Goal: Task Accomplishment & Management: Use online tool/utility

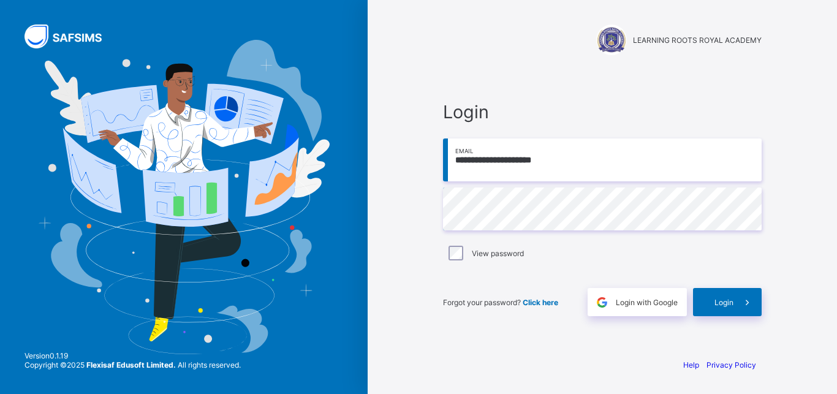
click at [741, 302] on span at bounding box center [748, 302] width 28 height 28
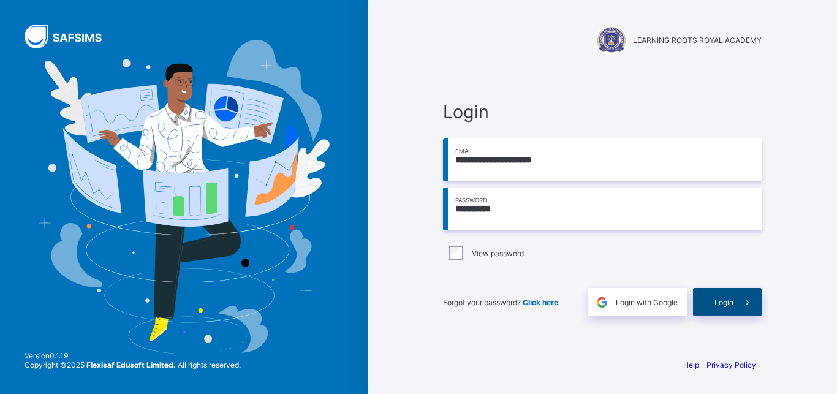
click at [724, 303] on span "Login" at bounding box center [724, 302] width 19 height 9
click at [714, 303] on div "Login" at bounding box center [727, 302] width 69 height 28
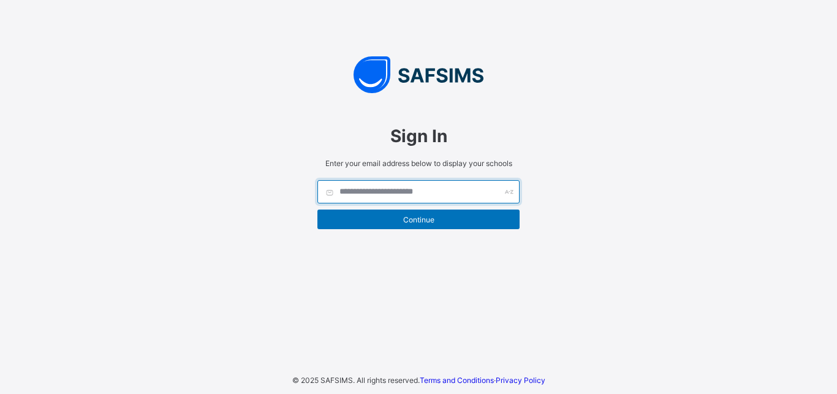
click at [355, 195] on input "text" at bounding box center [419, 191] width 202 height 23
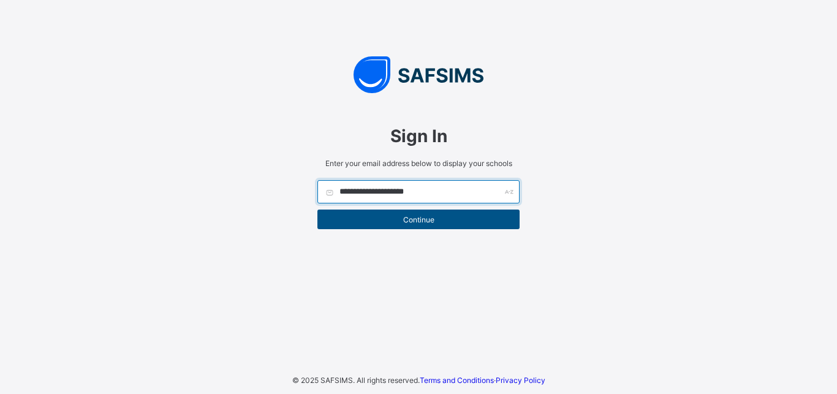
type input "**********"
click at [432, 219] on span "Continue" at bounding box center [419, 219] width 184 height 9
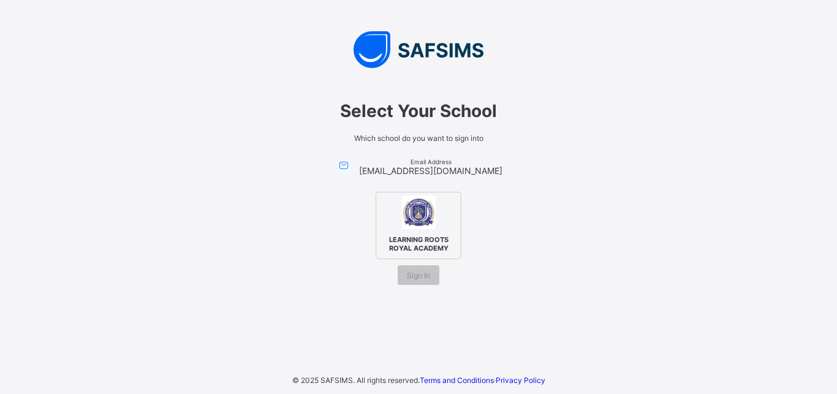
click at [419, 222] on img at bounding box center [419, 213] width 34 height 34
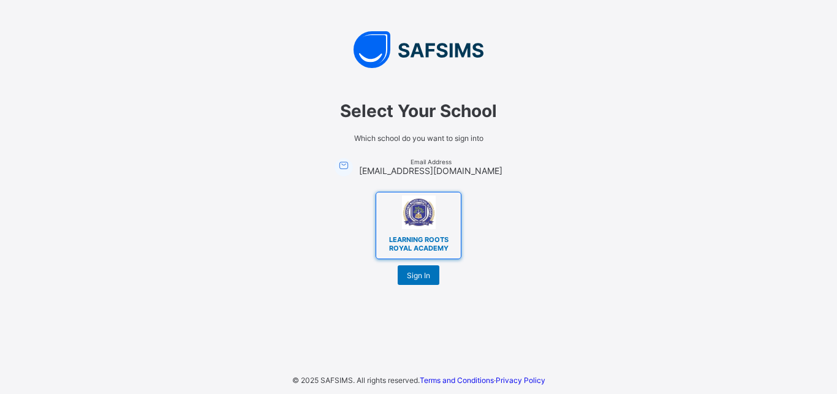
click at [419, 222] on img at bounding box center [419, 213] width 34 height 34
click at [420, 275] on span "Sign In" at bounding box center [418, 275] width 23 height 9
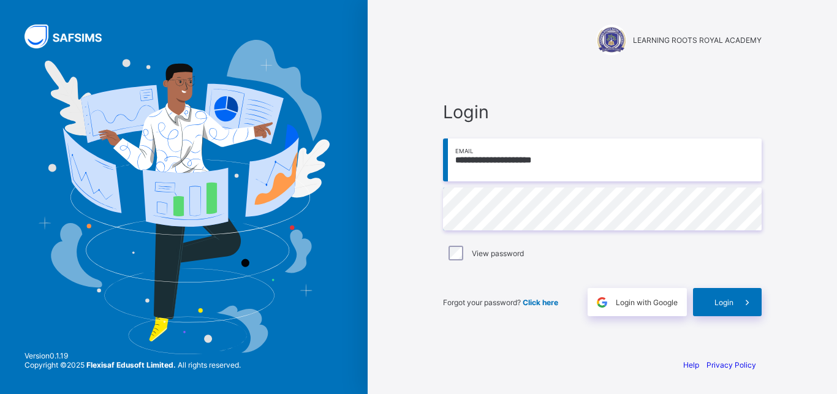
click at [642, 301] on span "Login with Google" at bounding box center [647, 302] width 62 height 9
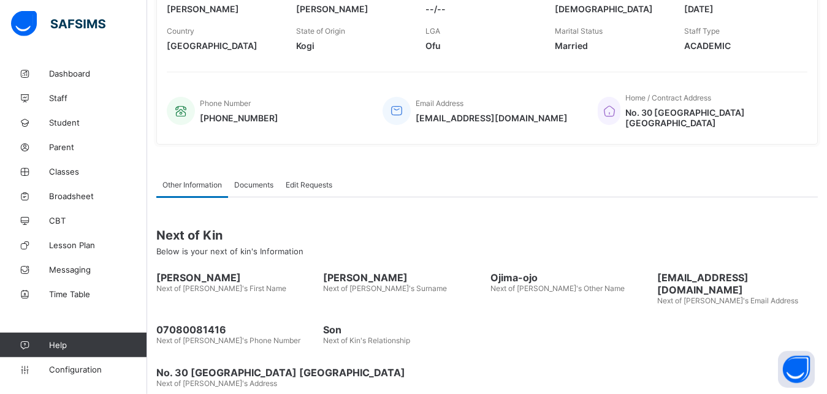
scroll to position [249, 0]
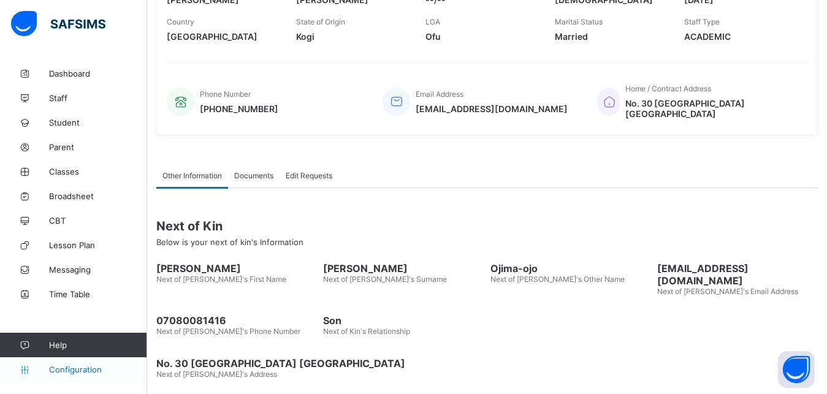
click at [94, 370] on span "Configuration" at bounding box center [97, 370] width 97 height 10
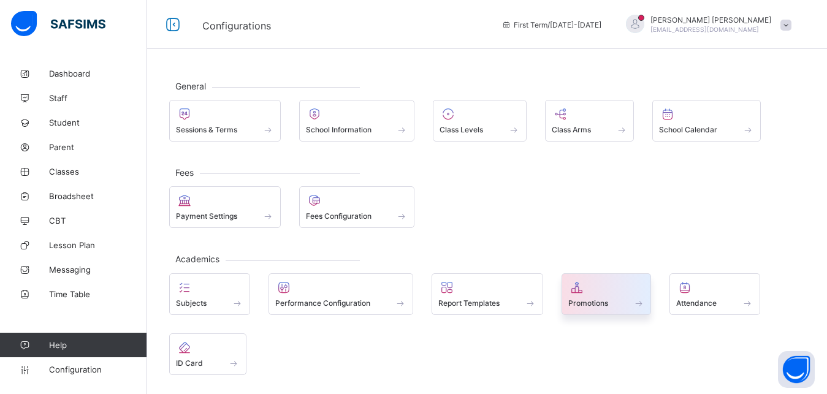
click at [598, 305] on span "Promotions" at bounding box center [588, 303] width 40 height 9
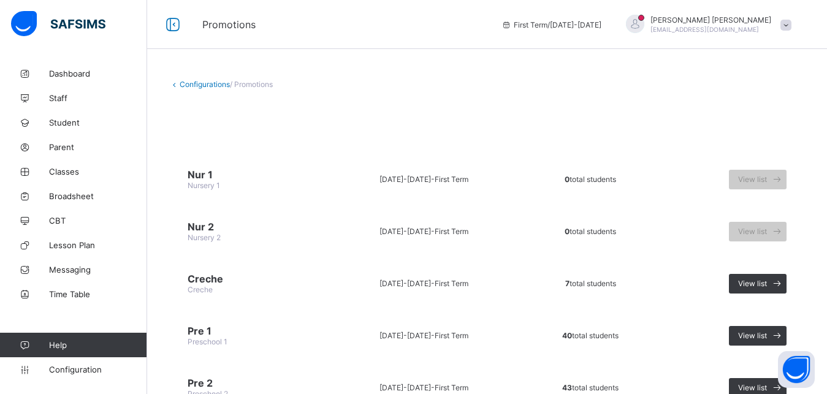
click at [211, 82] on link "Configurations" at bounding box center [205, 84] width 50 height 9
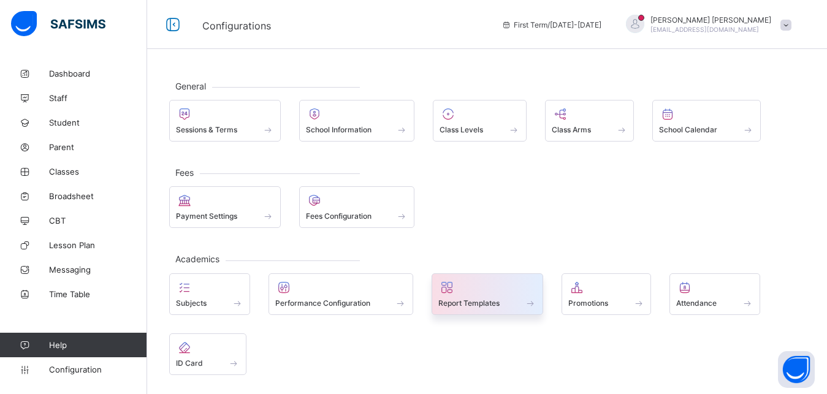
click at [482, 308] on div "Report Templates" at bounding box center [487, 303] width 98 height 10
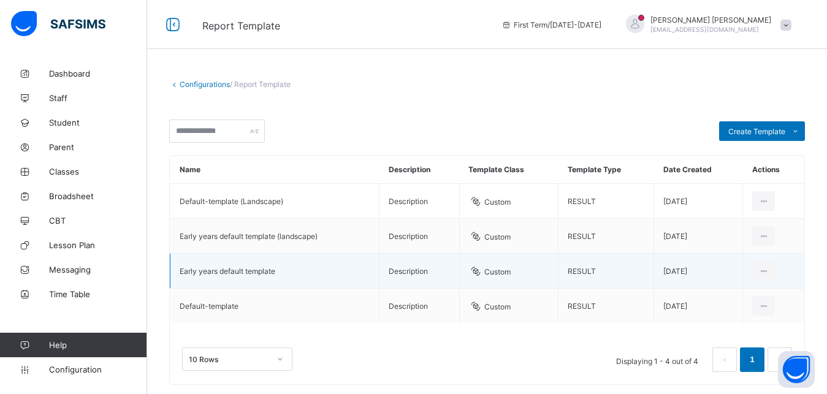
click at [278, 264] on td "Early years default template" at bounding box center [274, 271] width 209 height 35
click at [270, 265] on td "Early years default template" at bounding box center [274, 271] width 209 height 35
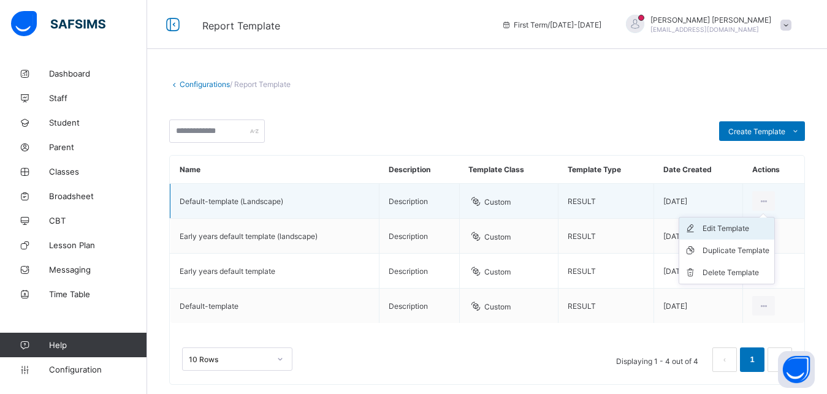
click at [738, 224] on div "Edit Template" at bounding box center [735, 229] width 67 height 12
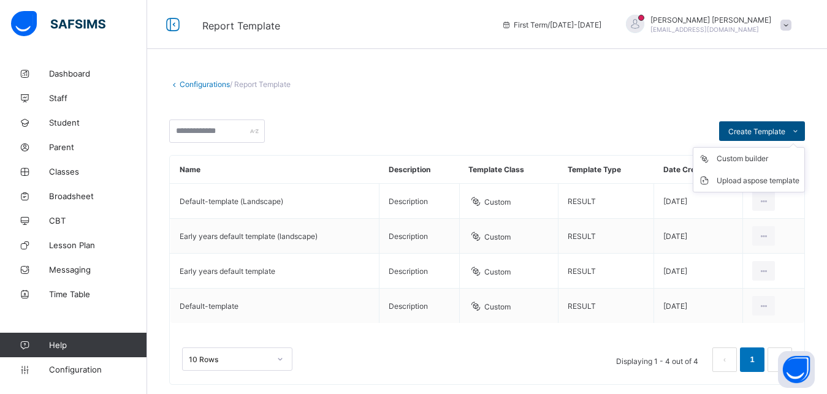
click at [767, 129] on span "Create Template" at bounding box center [756, 131] width 57 height 9
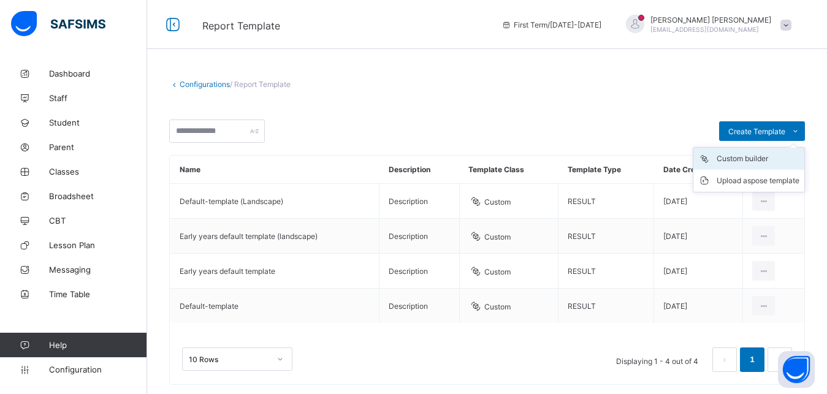
click at [757, 157] on div "Custom builder" at bounding box center [758, 159] width 83 height 12
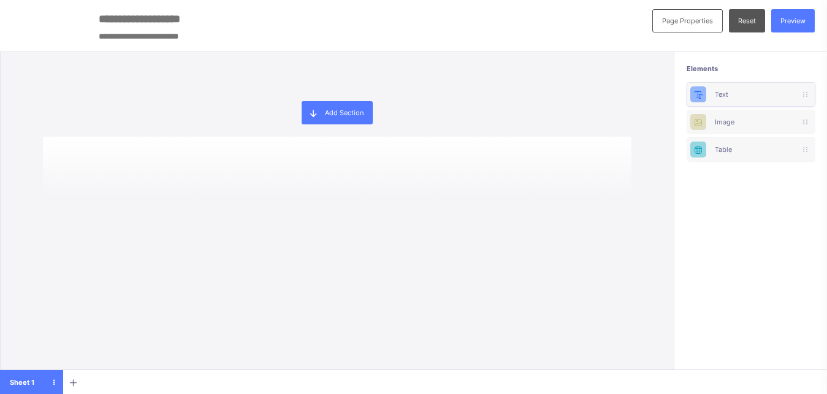
click at [736, 93] on div "Text" at bounding box center [751, 94] width 72 height 9
click at [745, 91] on div "Text" at bounding box center [751, 94] width 72 height 9
click at [736, 123] on div "Image" at bounding box center [751, 122] width 72 height 9
click at [805, 122] on icon at bounding box center [803, 121] width 3 height 7
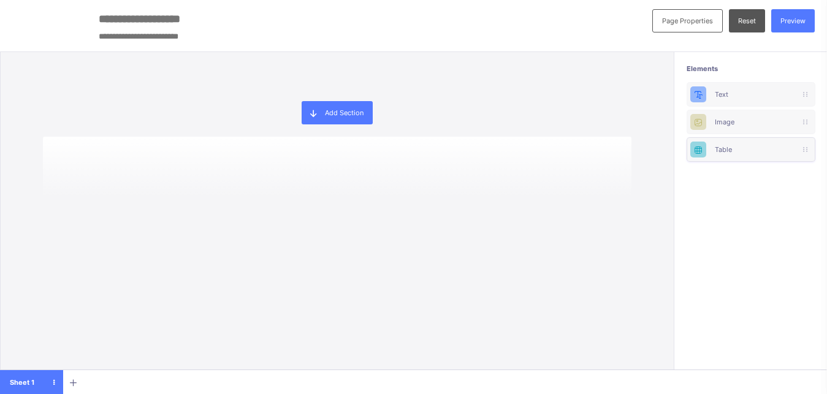
click at [725, 152] on div "Table" at bounding box center [751, 149] width 129 height 25
click at [704, 151] on icon at bounding box center [698, 149] width 10 height 9
